Goal: Transaction & Acquisition: Purchase product/service

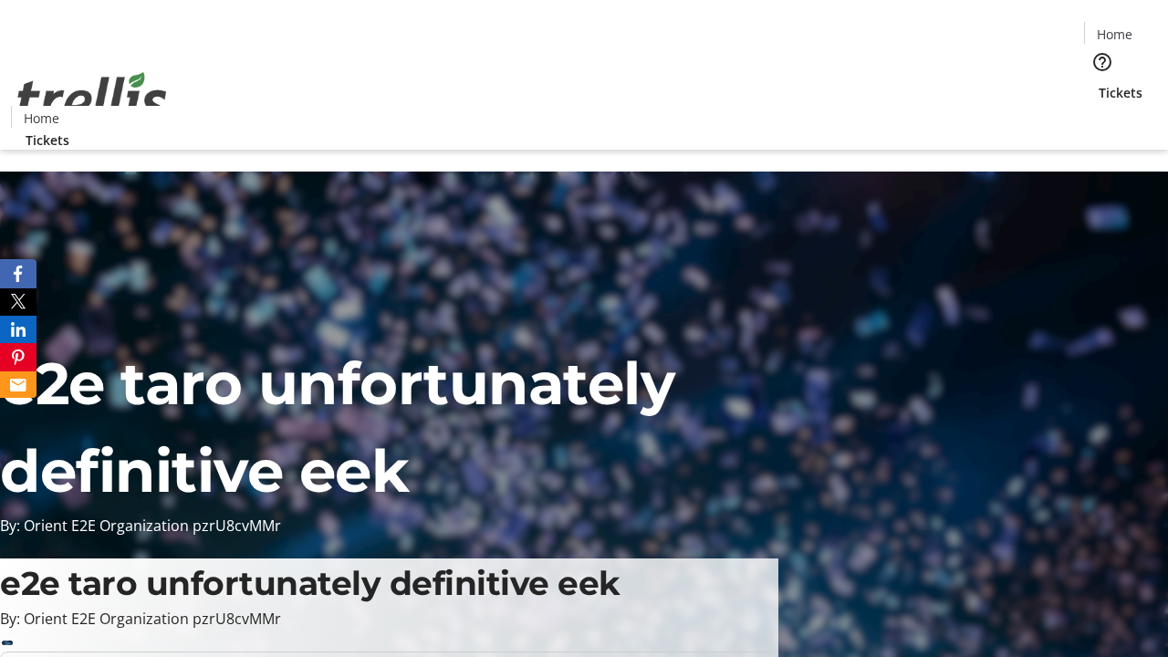
click at [1099, 83] on span "Tickets" at bounding box center [1121, 92] width 44 height 19
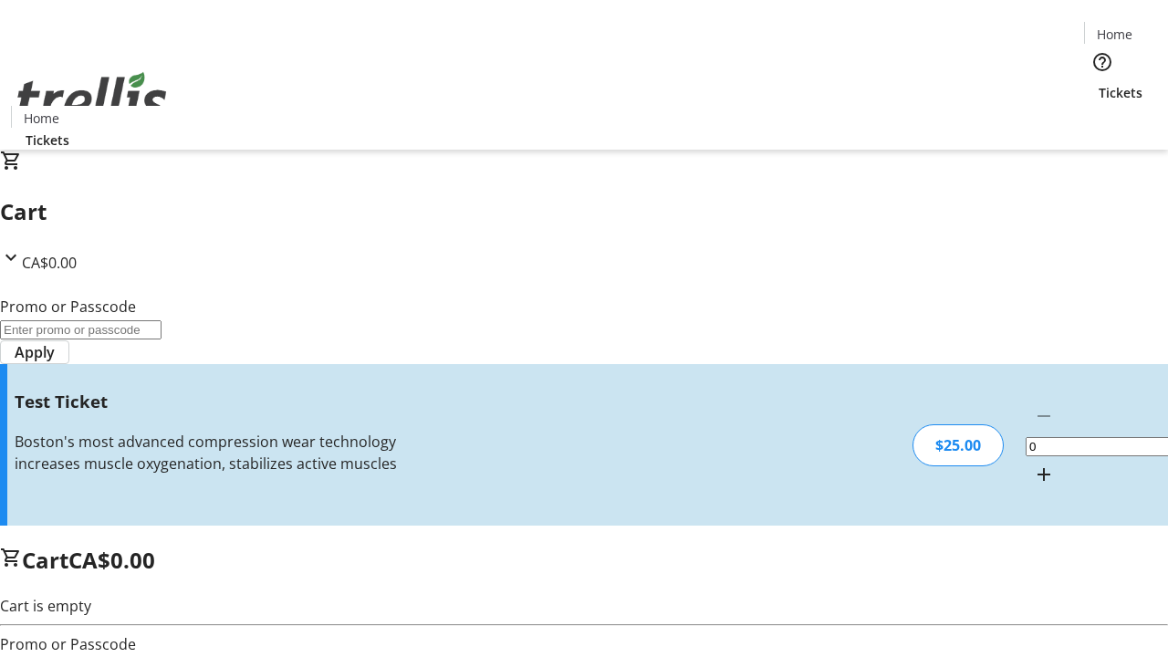
click at [1033, 463] on mat-icon "Increment by one" at bounding box center [1044, 474] width 22 height 22
type input "1"
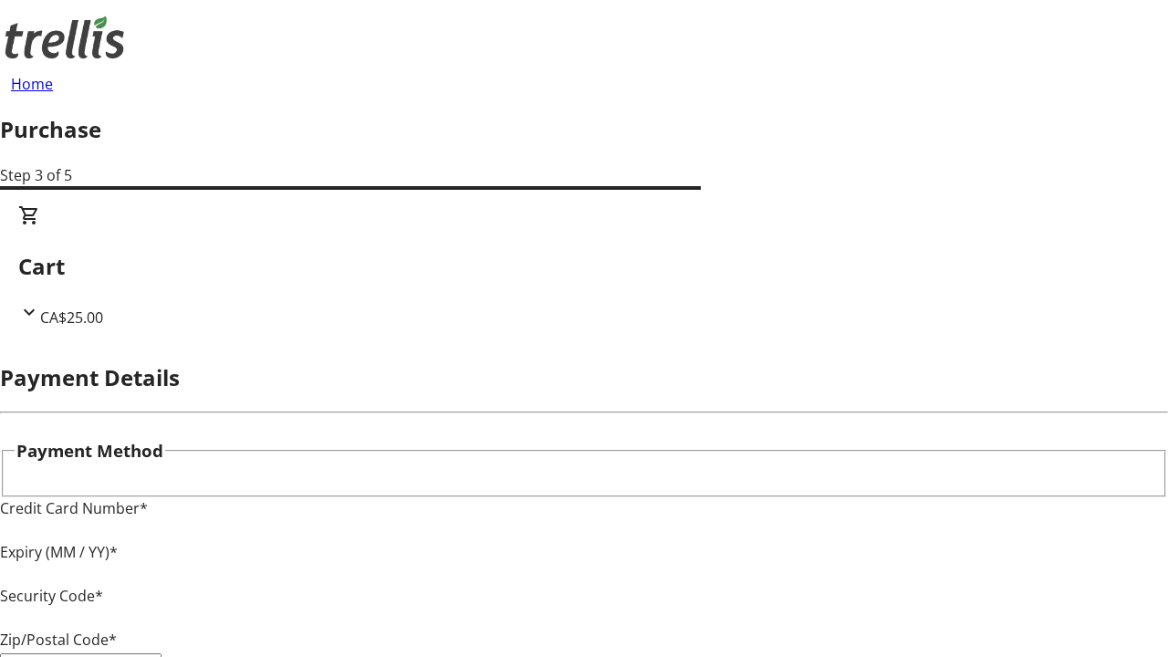
type input "V1Y 0C2"
